Goal: Transaction & Acquisition: Purchase product/service

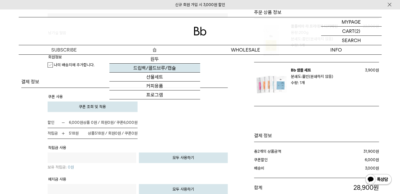
click at [153, 68] on link "드립백/콜드브루/캡슐" at bounding box center [154, 68] width 91 height 9
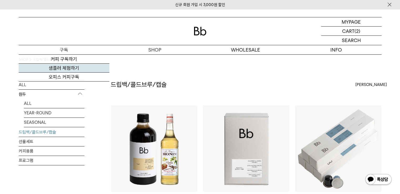
click at [64, 68] on link "샘플러 체험하기" at bounding box center [64, 68] width 91 height 9
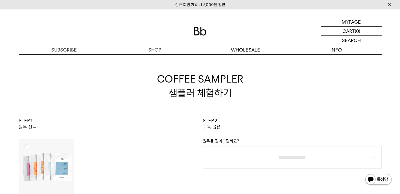
scroll to position [131, 0]
